Goal: Find specific page/section: Find specific page/section

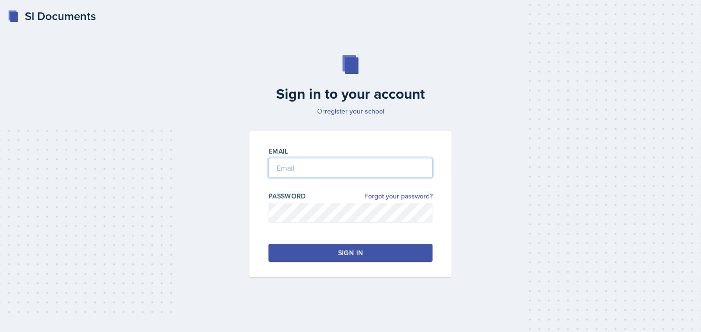
click at [282, 175] on input "email" at bounding box center [351, 168] width 164 height 20
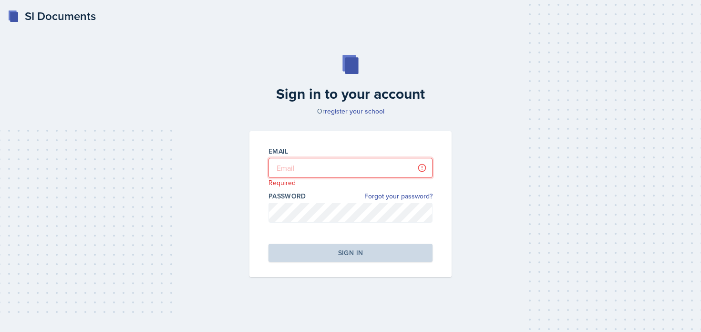
type input "[PERSON_NAME][EMAIL_ADDRESS][PERSON_NAME][DOMAIN_NAME]"
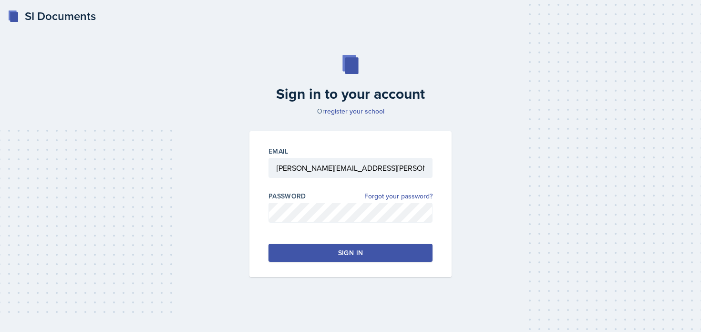
click at [346, 248] on div "Sign in" at bounding box center [350, 253] width 25 height 10
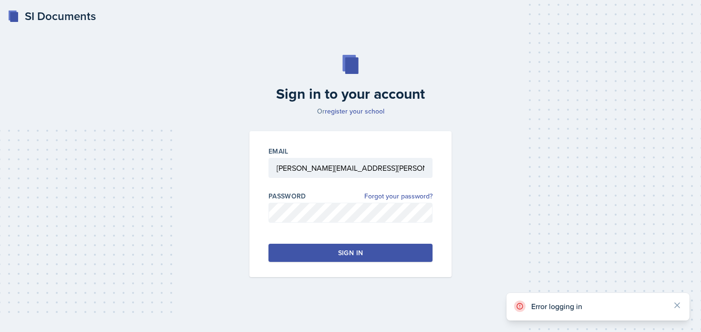
click at [349, 252] on div "Sign in" at bounding box center [350, 253] width 25 height 10
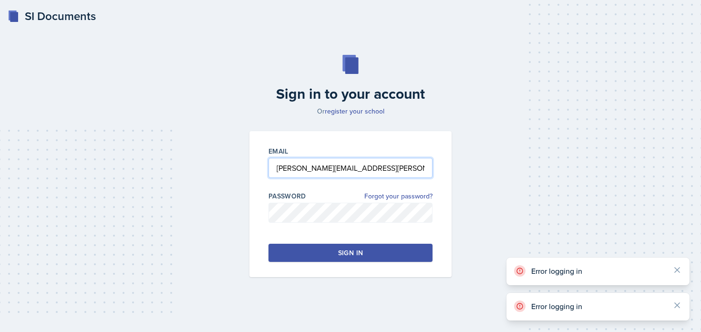
click at [335, 162] on input "[PERSON_NAME][EMAIL_ADDRESS][PERSON_NAME][DOMAIN_NAME]" at bounding box center [351, 168] width 164 height 20
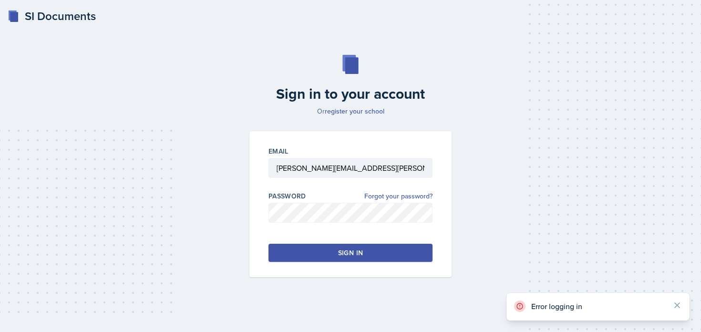
click at [344, 251] on div "Sign in" at bounding box center [350, 253] width 25 height 10
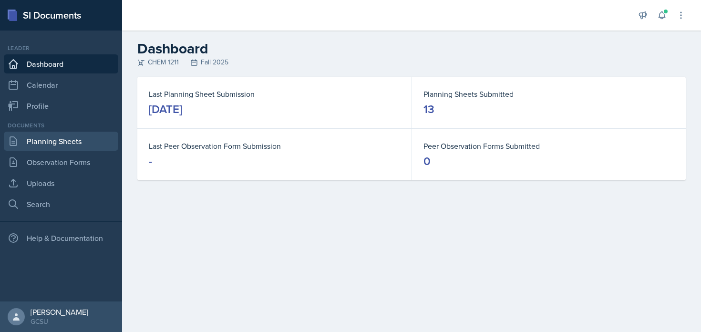
click at [64, 143] on link "Planning Sheets" at bounding box center [61, 141] width 115 height 19
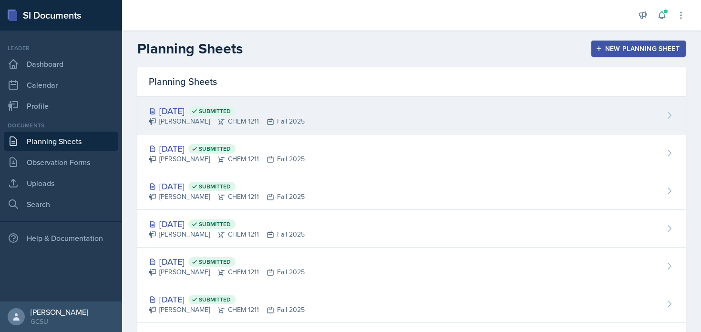
click at [222, 123] on div "[PERSON_NAME] CHEM 1211 Fall 2025" at bounding box center [227, 121] width 156 height 10
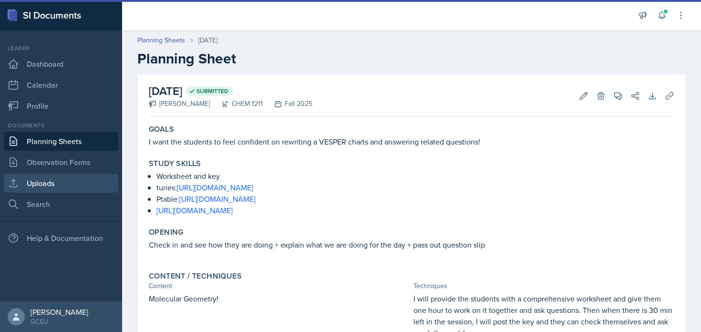
click at [75, 186] on link "Uploads" at bounding box center [61, 183] width 115 height 19
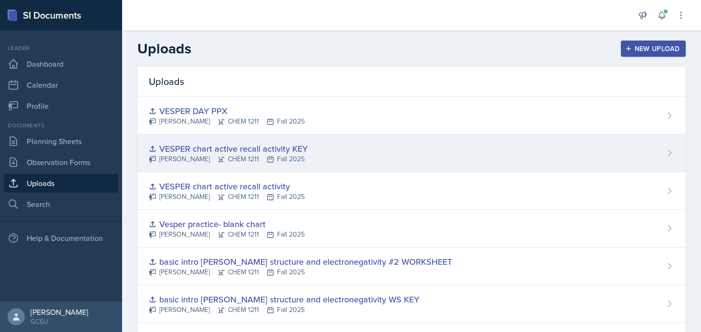
click at [245, 152] on div "VESPER chart active recall activity KEY" at bounding box center [228, 148] width 159 height 13
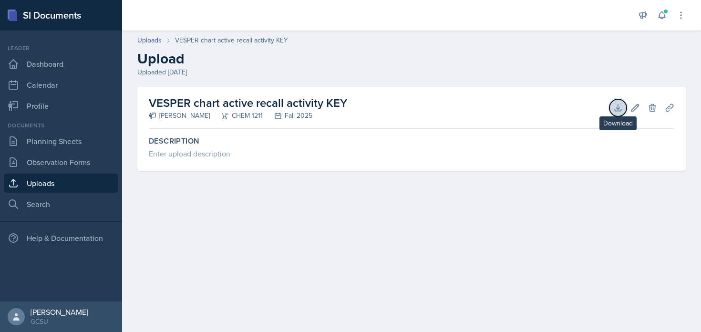
click at [614, 104] on icon at bounding box center [619, 108] width 10 height 10
click at [279, 106] on h2 "VESPER chart active recall activity KEY" at bounding box center [248, 102] width 199 height 17
click at [344, 207] on main "Uploads VESPER chart active recall activity KEY Upload Uploaded [DATE] VESPER c…" at bounding box center [411, 182] width 579 height 302
